Goal: Task Accomplishment & Management: Use online tool/utility

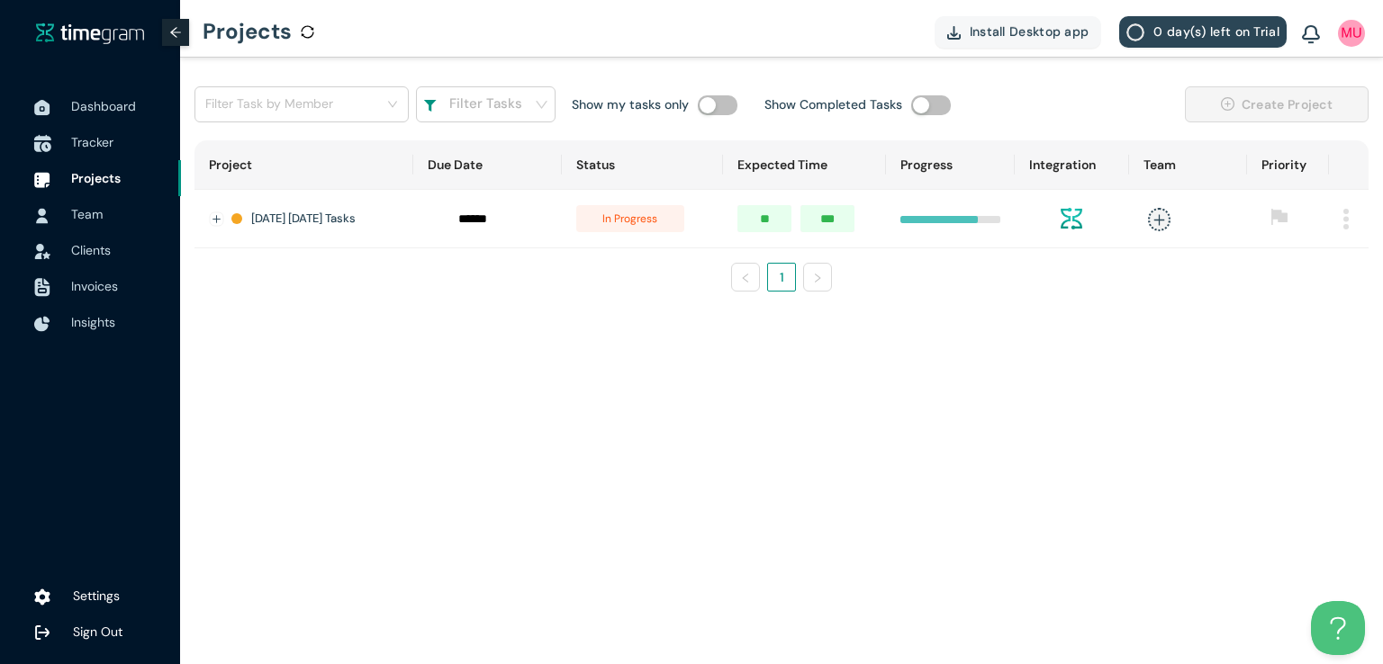
click at [86, 141] on span "Tracker" at bounding box center [92, 142] width 42 height 16
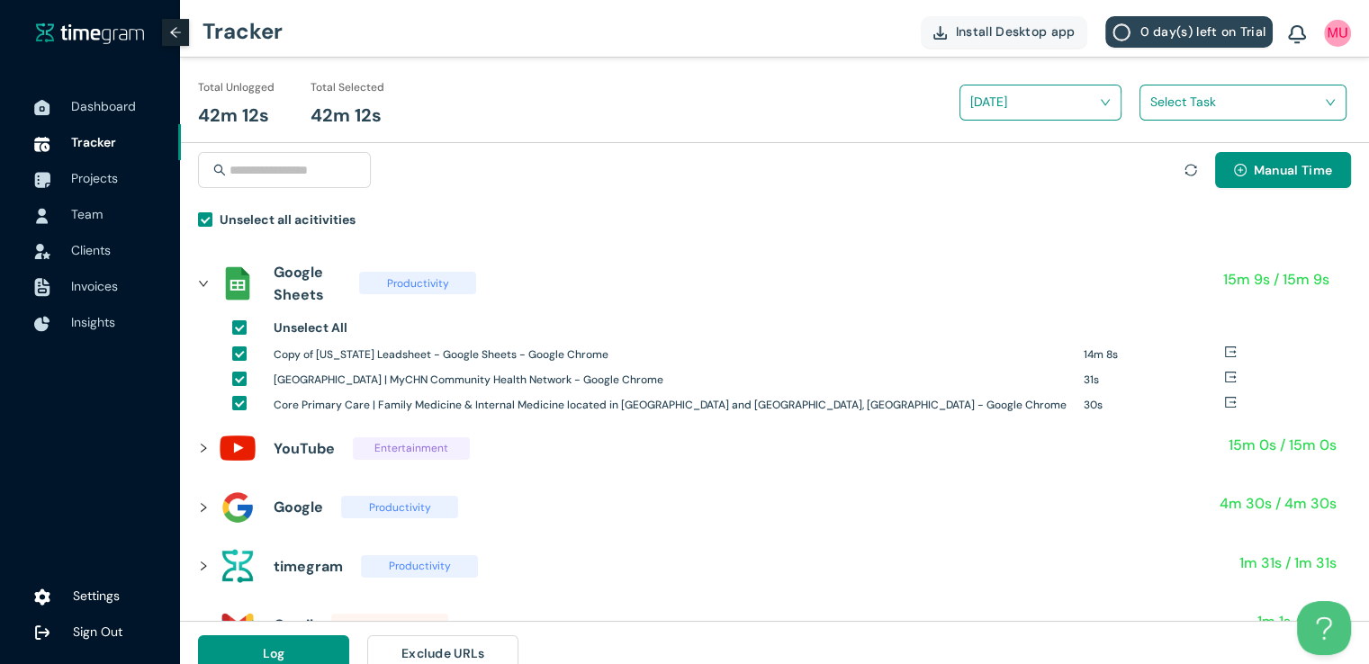
click at [1178, 98] on input "search" at bounding box center [1236, 101] width 173 height 27
click at [1159, 180] on div "Houston Family Med Lead Gen" at bounding box center [1243, 168] width 205 height 29
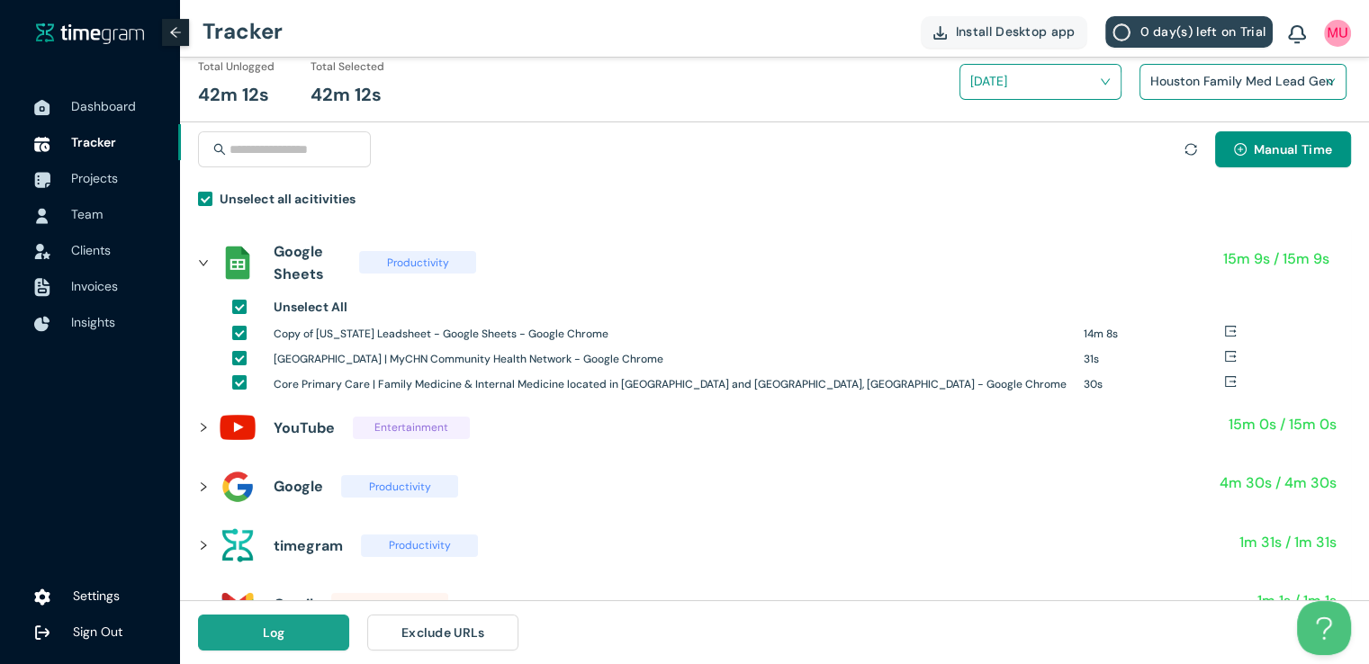
click at [278, 630] on span "Log" at bounding box center [274, 633] width 23 height 20
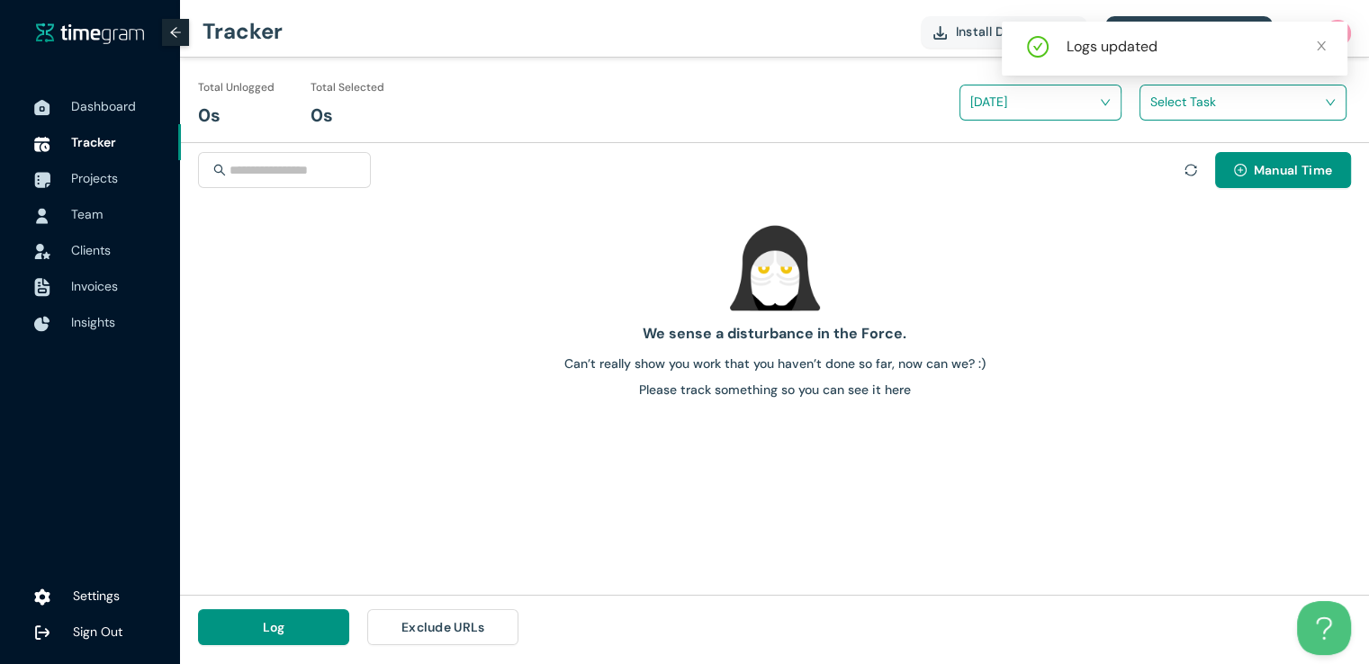
scroll to position [0, 0]
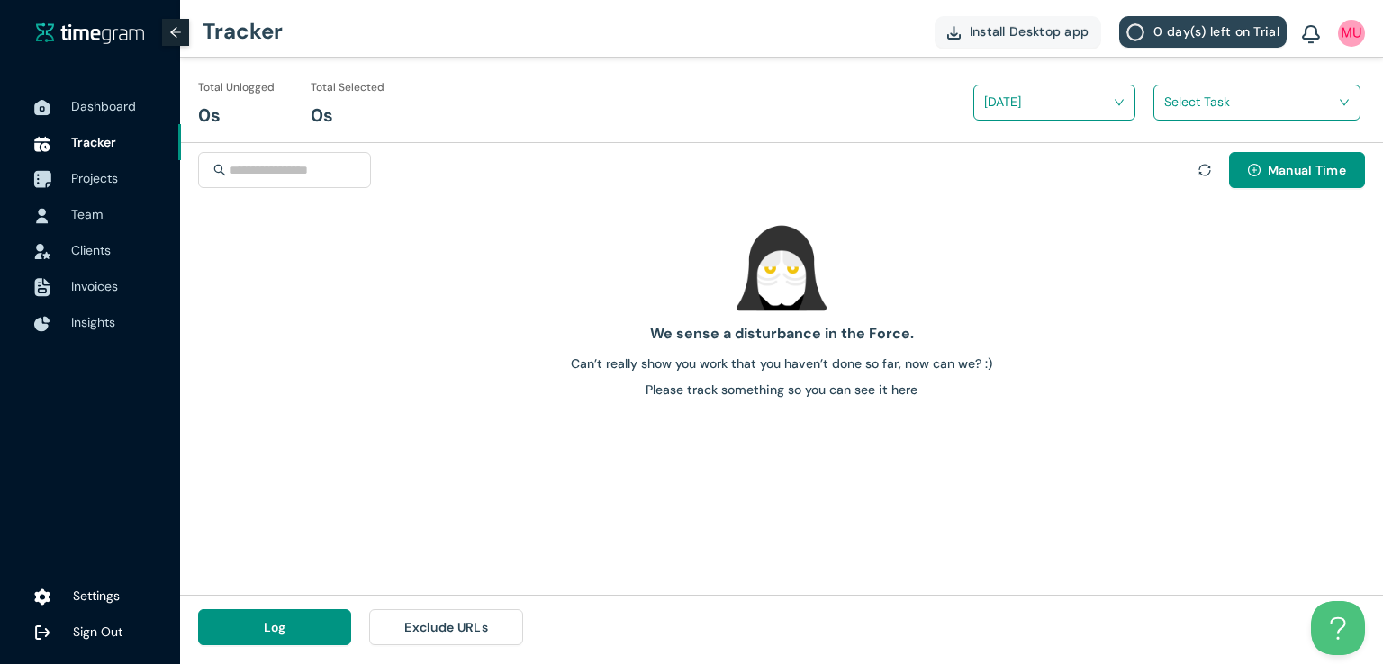
click at [102, 175] on span "Projects" at bounding box center [94, 178] width 47 height 16
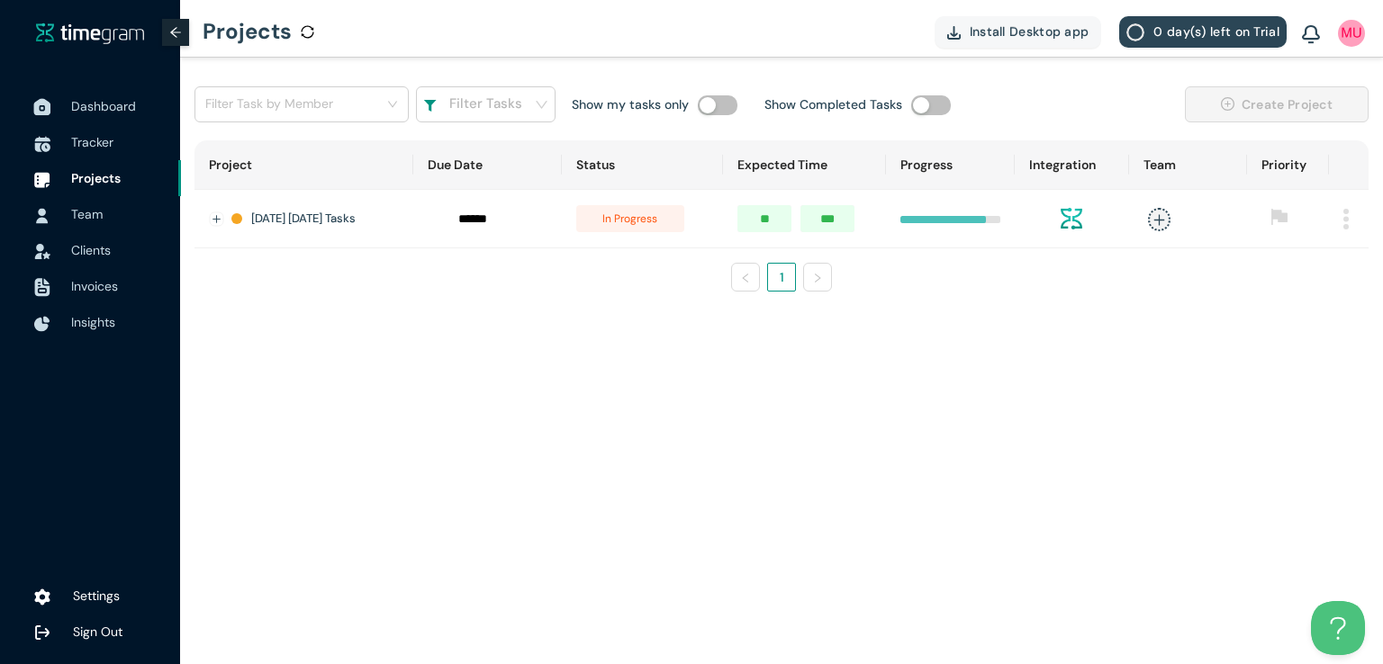
click at [114, 105] on span "Dashboard" at bounding box center [103, 106] width 65 height 16
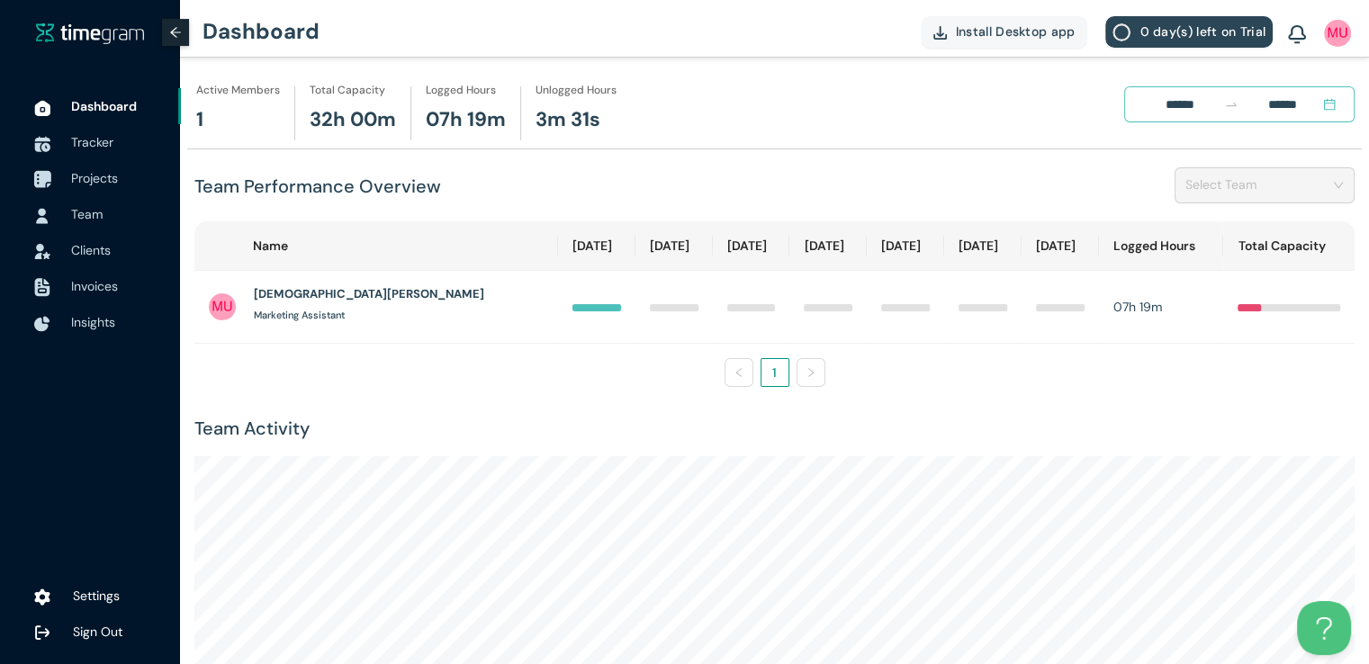
click at [79, 178] on span "Projects" at bounding box center [94, 178] width 47 height 16
